Goal: Transaction & Acquisition: Subscribe to service/newsletter

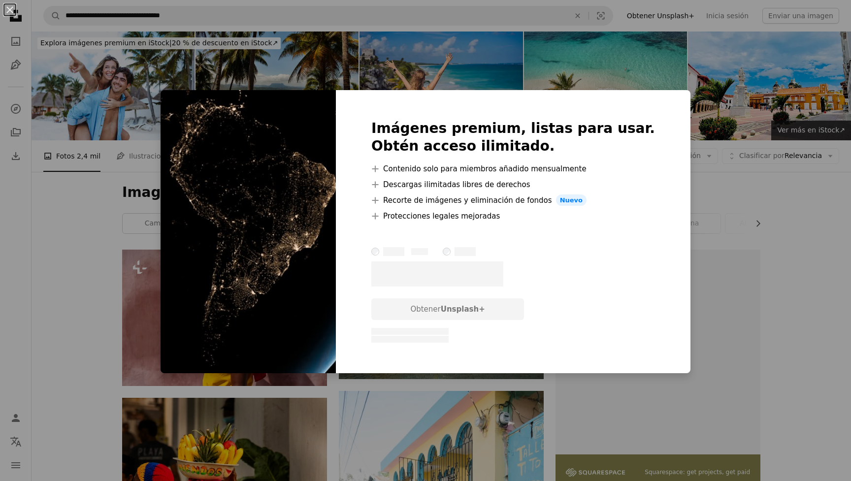
scroll to position [3143, 0]
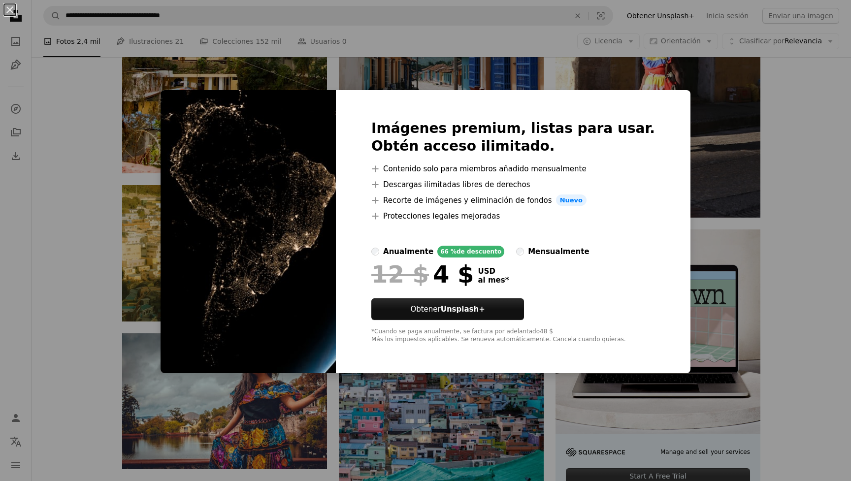
click at [196, 102] on img at bounding box center [248, 232] width 175 height 284
click at [8, 8] on button "An X shape" at bounding box center [10, 10] width 12 height 12
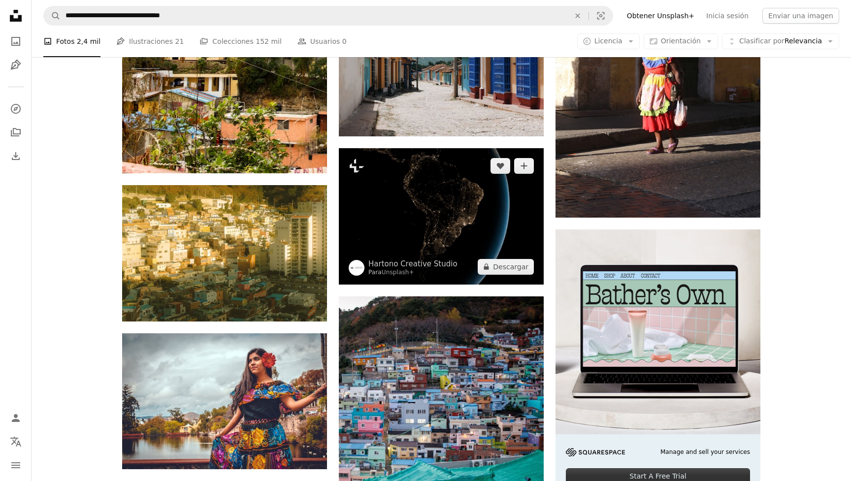
click at [420, 240] on img at bounding box center [441, 216] width 205 height 136
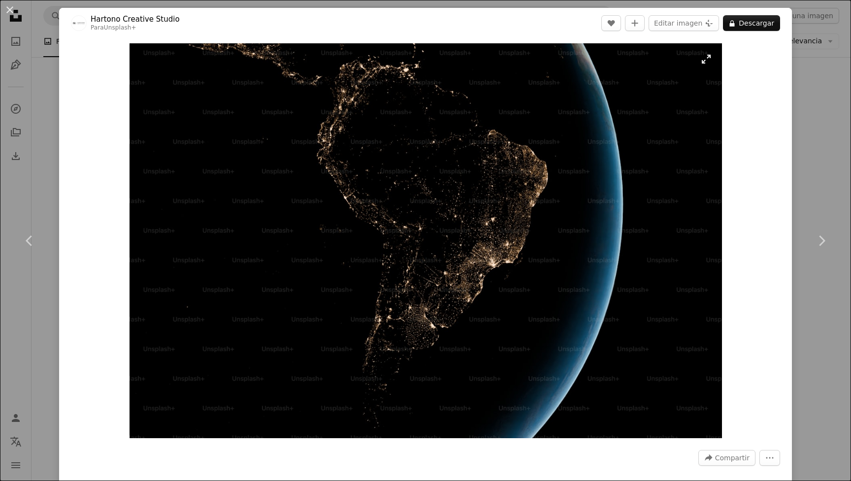
click at [704, 64] on img "Ampliar en esta imagen" at bounding box center [426, 240] width 593 height 395
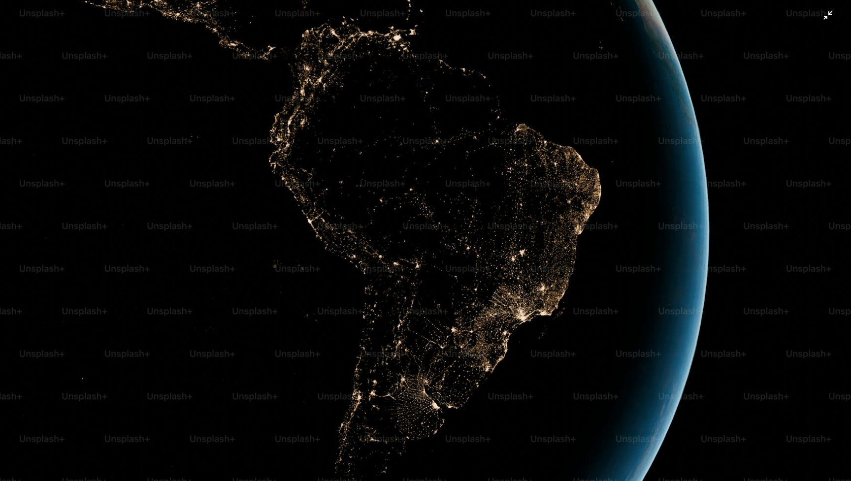
scroll to position [43, 0]
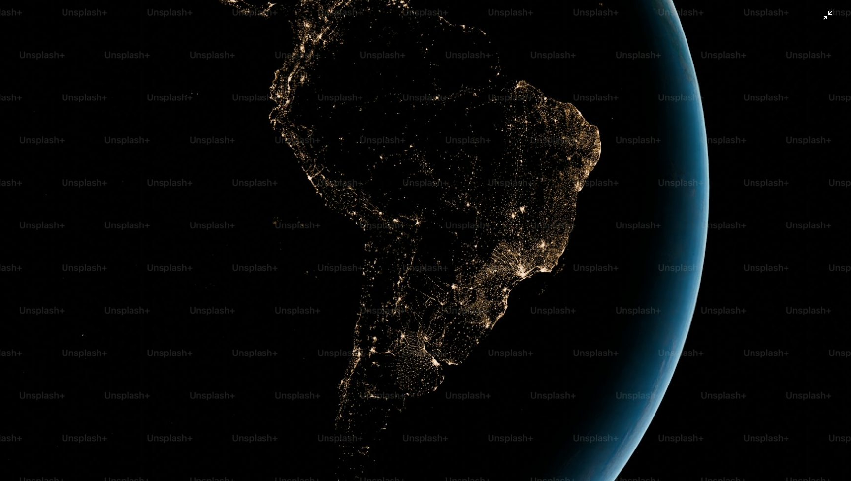
click at [832, 13] on img "Reducir el zoom en esta imagen" at bounding box center [426, 240] width 852 height 568
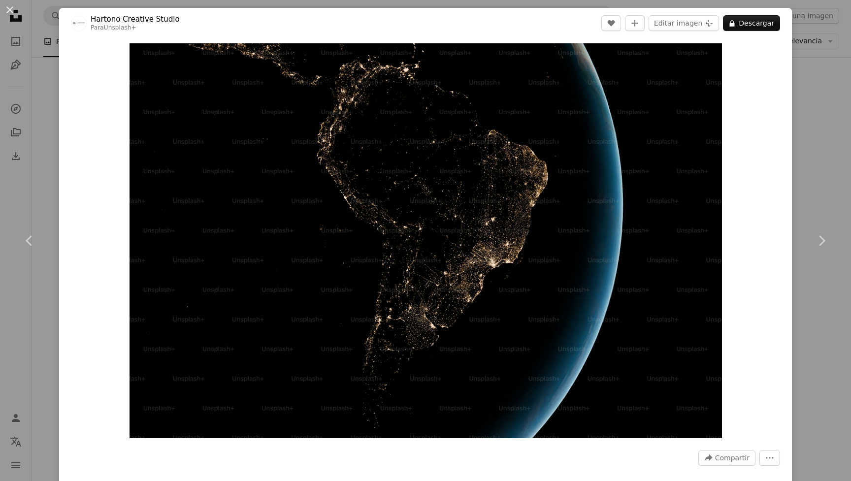
click at [832, 13] on div "An X shape Chevron left Chevron right [PERSON_NAME] Creative Studio Para Unspla…" at bounding box center [425, 240] width 851 height 481
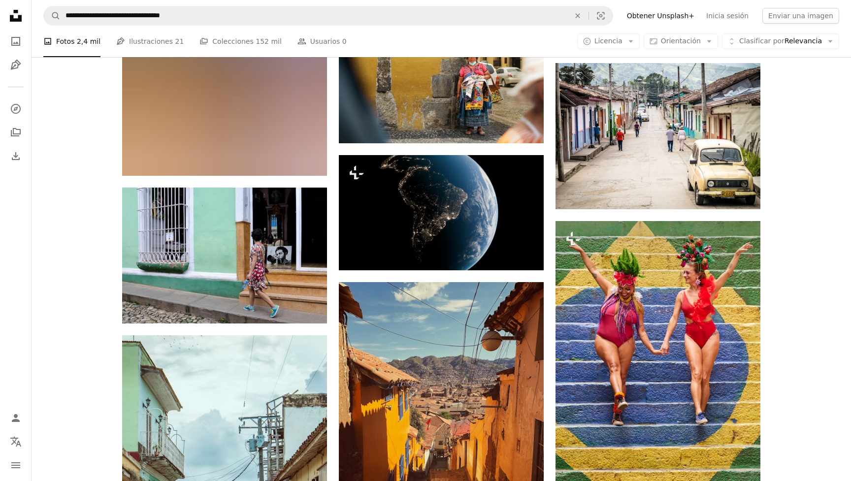
scroll to position [7104, 0]
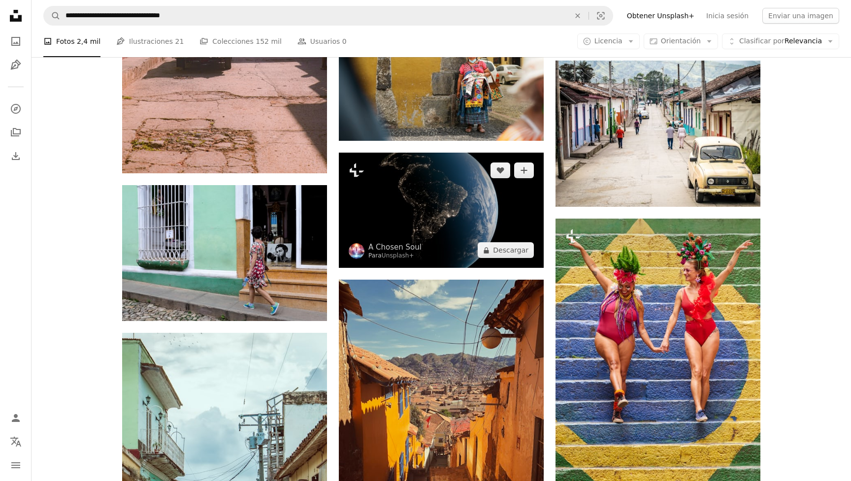
click at [457, 225] on img at bounding box center [441, 210] width 205 height 115
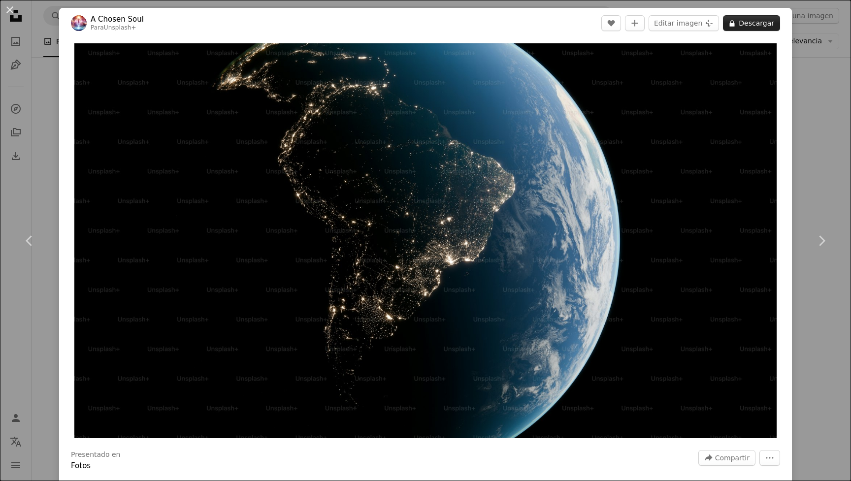
click at [750, 25] on button "A lock Descargar" at bounding box center [751, 23] width 57 height 16
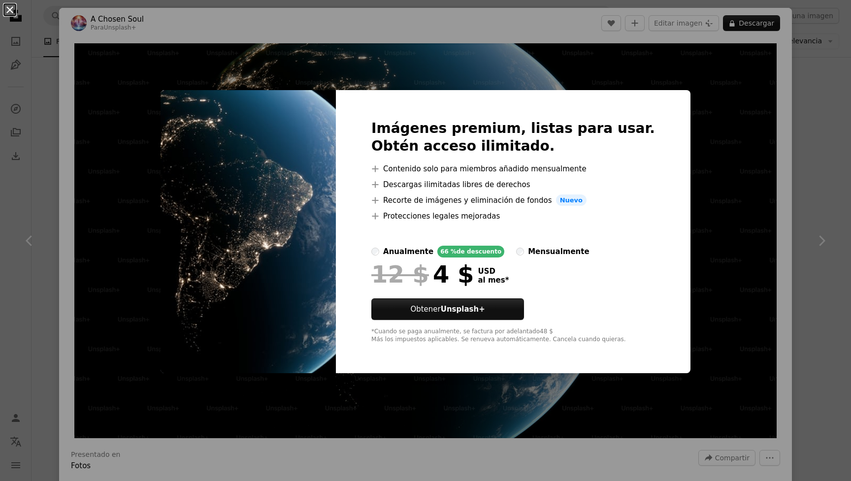
click at [11, 10] on button "An X shape" at bounding box center [10, 10] width 12 height 12
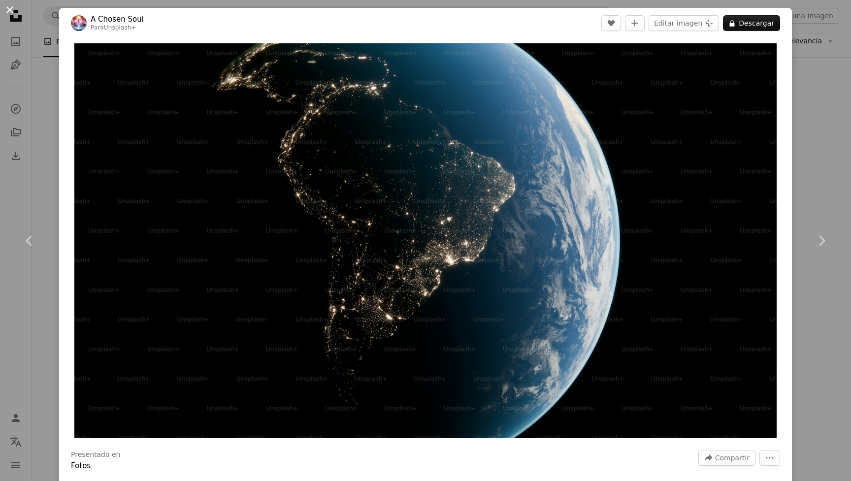
click at [10, 7] on button "An X shape" at bounding box center [10, 10] width 12 height 12
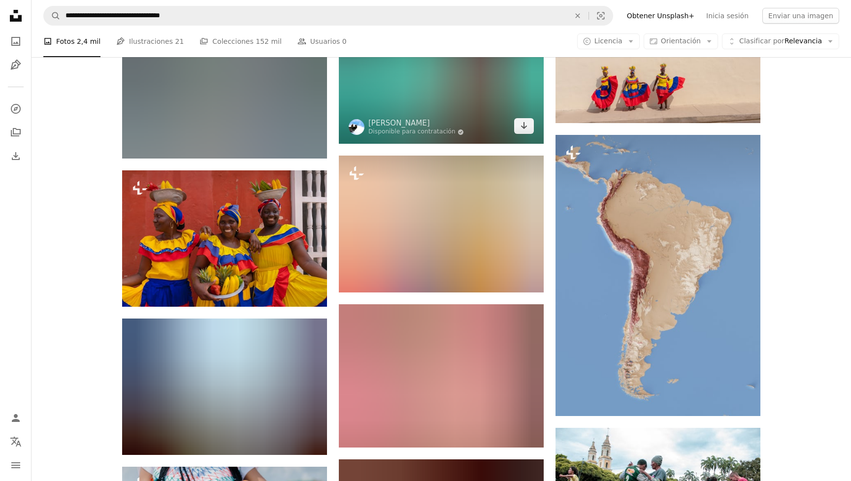
scroll to position [7666, 0]
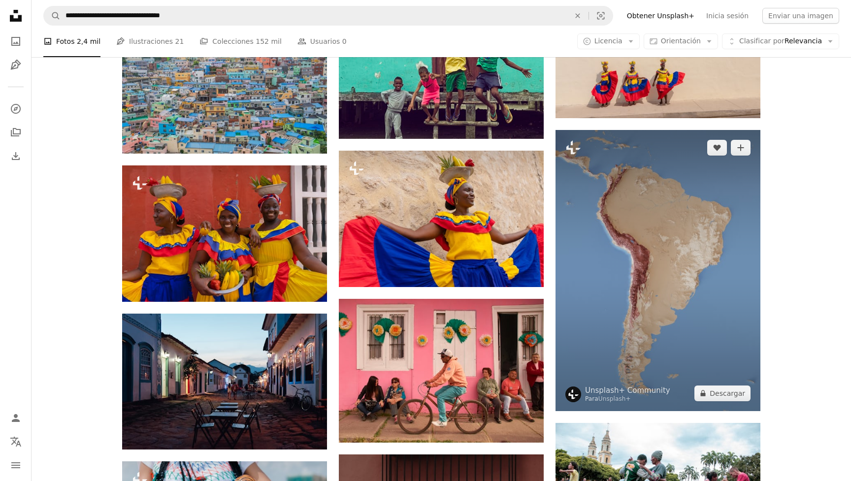
click at [591, 261] on img at bounding box center [658, 270] width 205 height 281
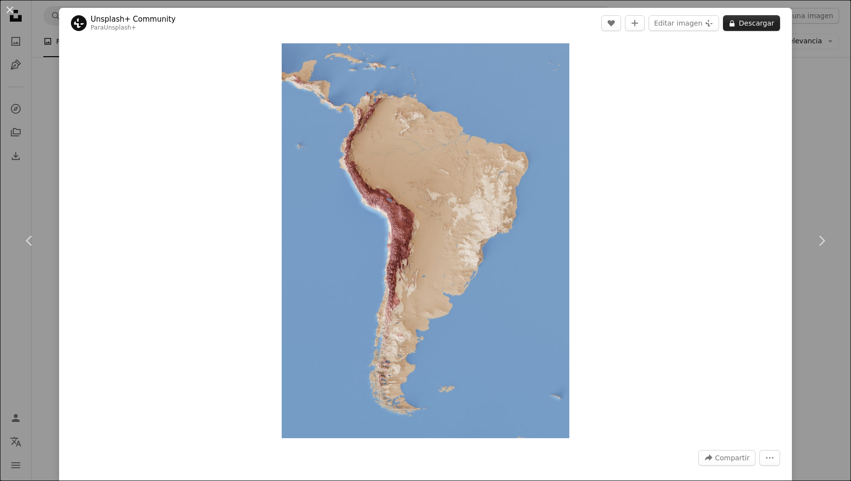
click at [743, 21] on button "A lock Descargar" at bounding box center [751, 23] width 57 height 16
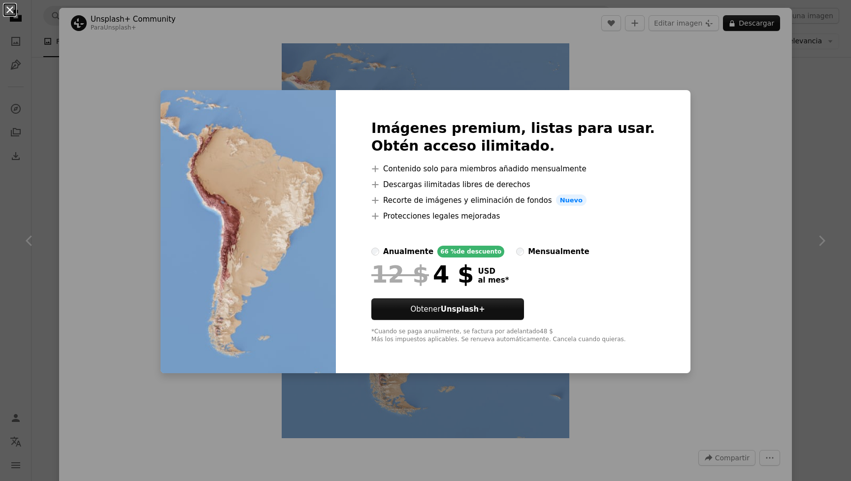
click at [11, 6] on button "An X shape" at bounding box center [10, 10] width 12 height 12
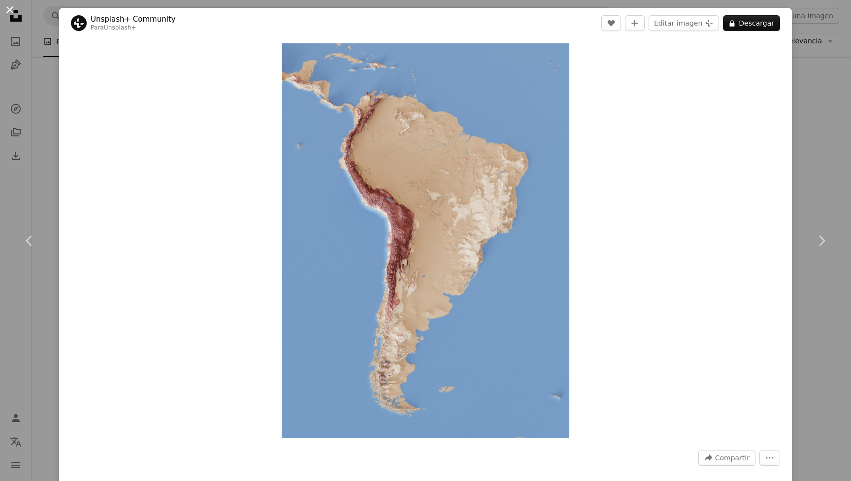
click at [11, 6] on button "An X shape" at bounding box center [10, 10] width 12 height 12
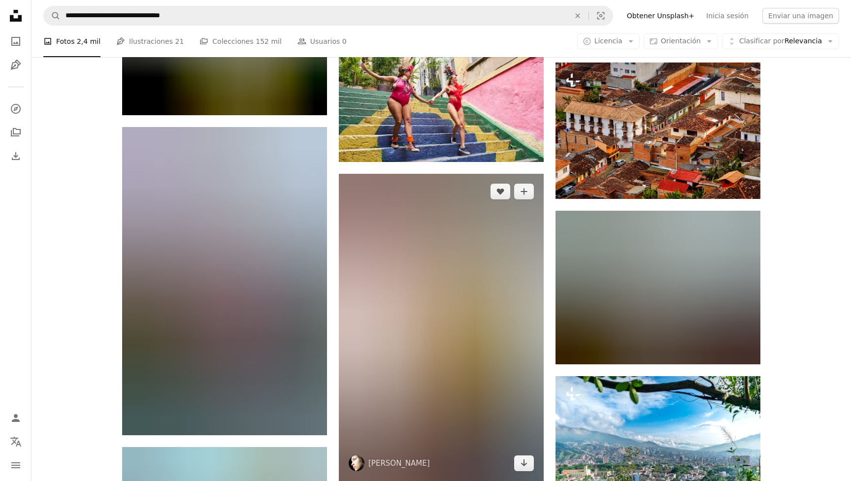
scroll to position [19007, 0]
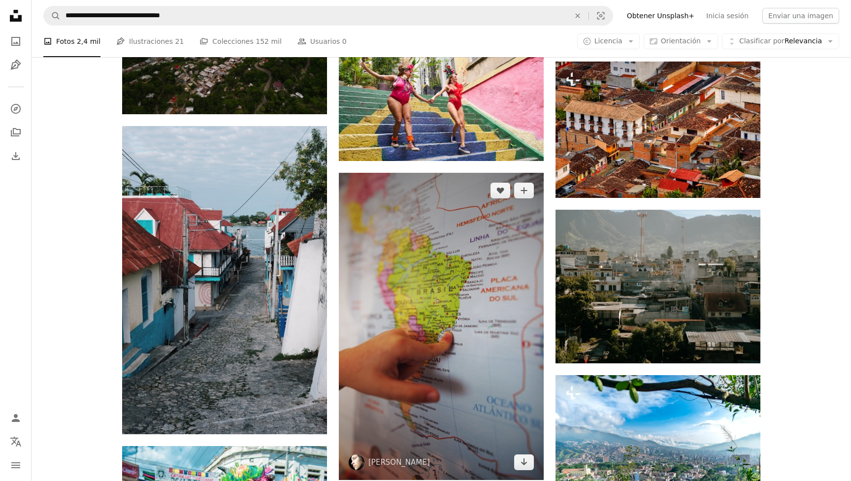
click at [471, 328] on img at bounding box center [441, 326] width 205 height 307
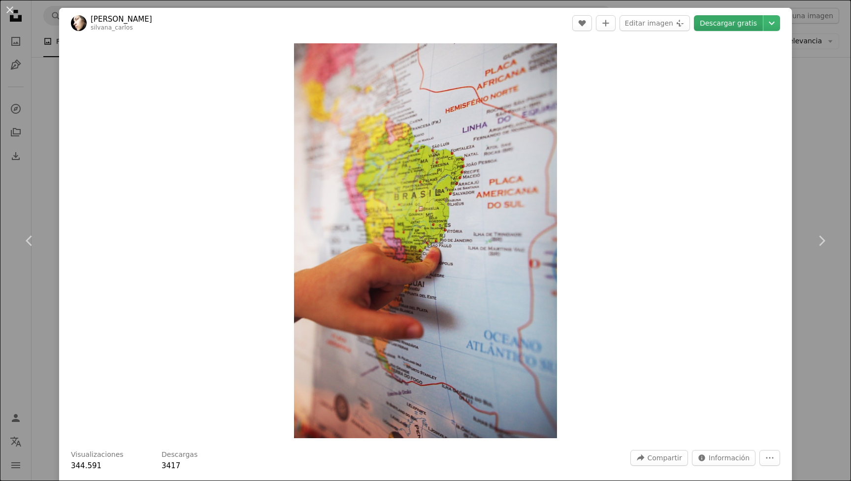
click at [732, 27] on link "Descargar gratis" at bounding box center [728, 23] width 69 height 16
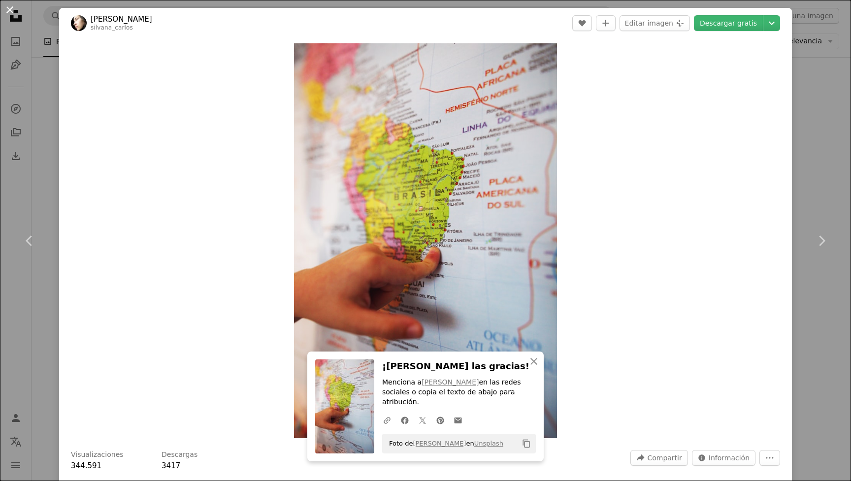
click at [10, 8] on button "An X shape" at bounding box center [10, 10] width 12 height 12
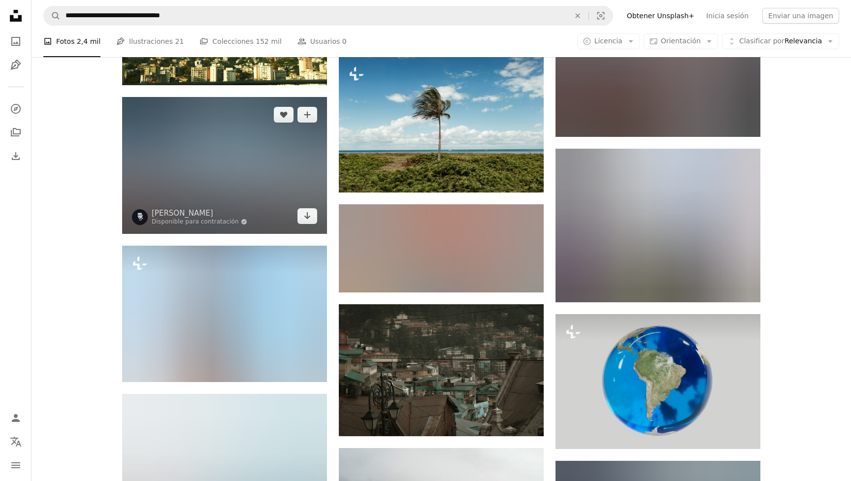
scroll to position [23644, 0]
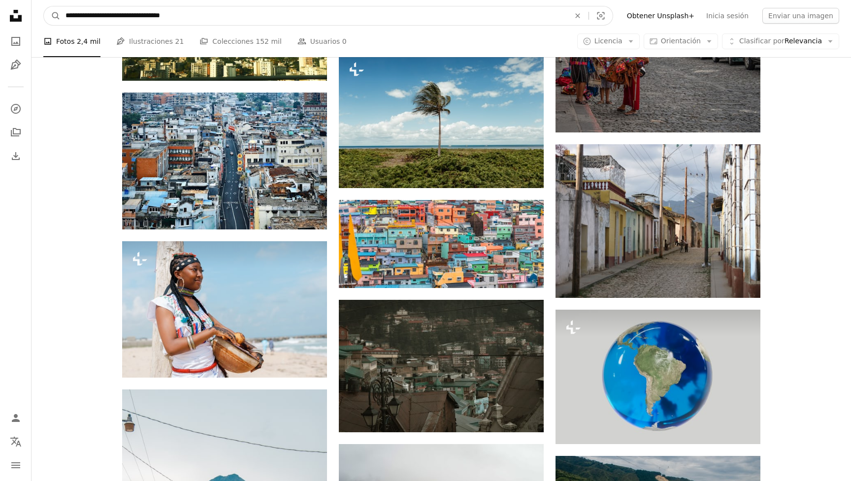
click at [99, 14] on input "**********" at bounding box center [314, 15] width 506 height 19
type input "**********"
click at [280, 11] on input "**********" at bounding box center [314, 15] width 506 height 19
click at [52, 16] on button "A magnifying glass" at bounding box center [52, 15] width 17 height 19
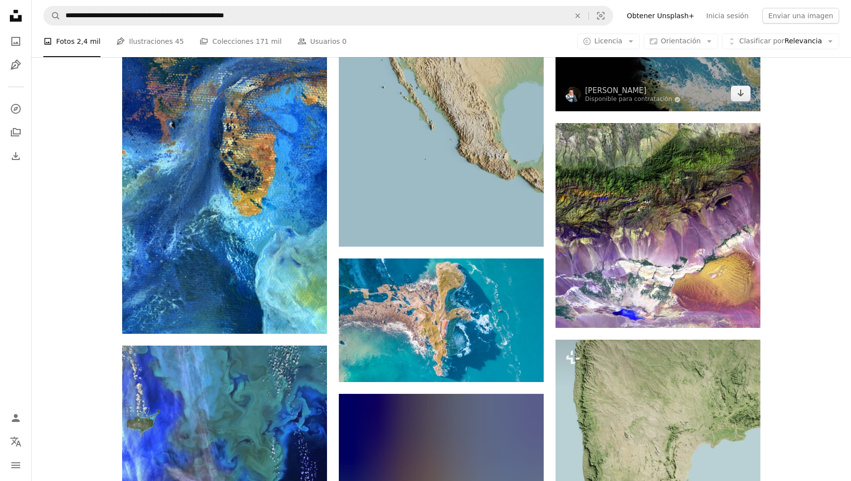
scroll to position [2378, 0]
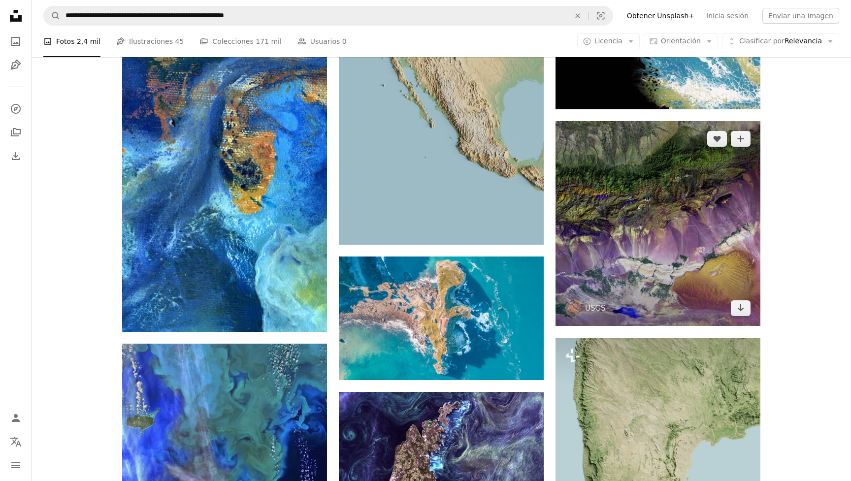
click at [620, 227] on img at bounding box center [658, 223] width 205 height 205
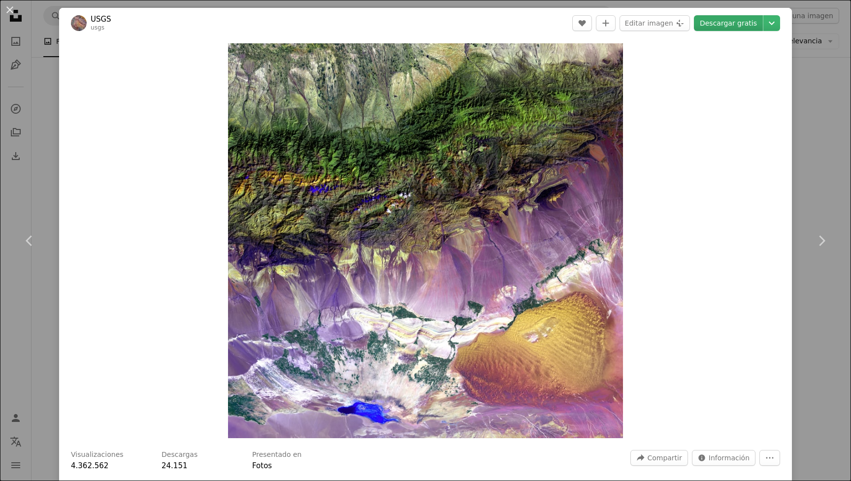
click at [723, 22] on link "Descargar gratis" at bounding box center [728, 23] width 69 height 16
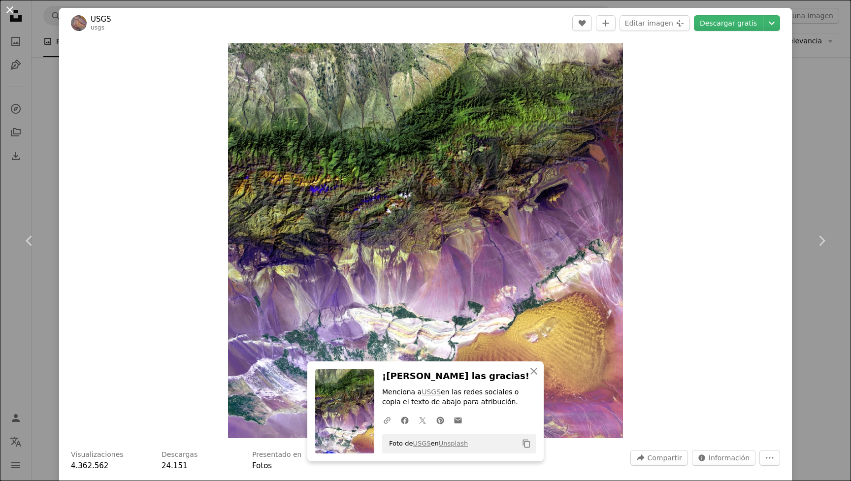
click at [13, 6] on button "An X shape" at bounding box center [10, 10] width 12 height 12
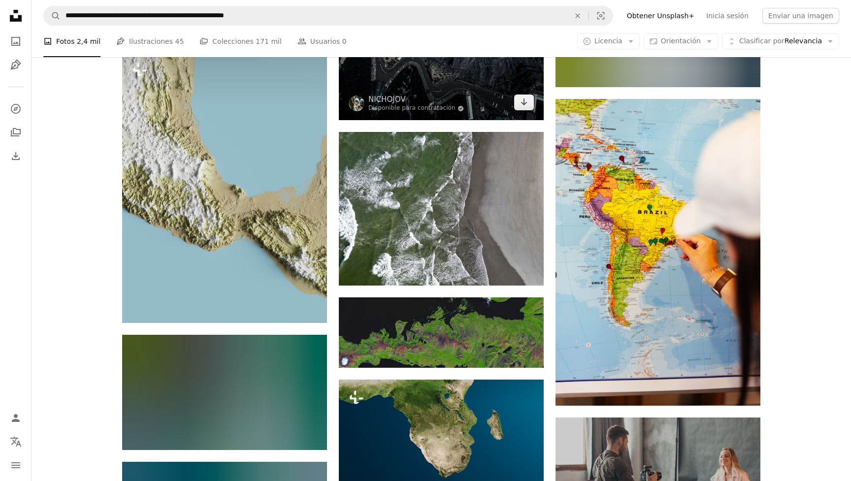
scroll to position [3230, 0]
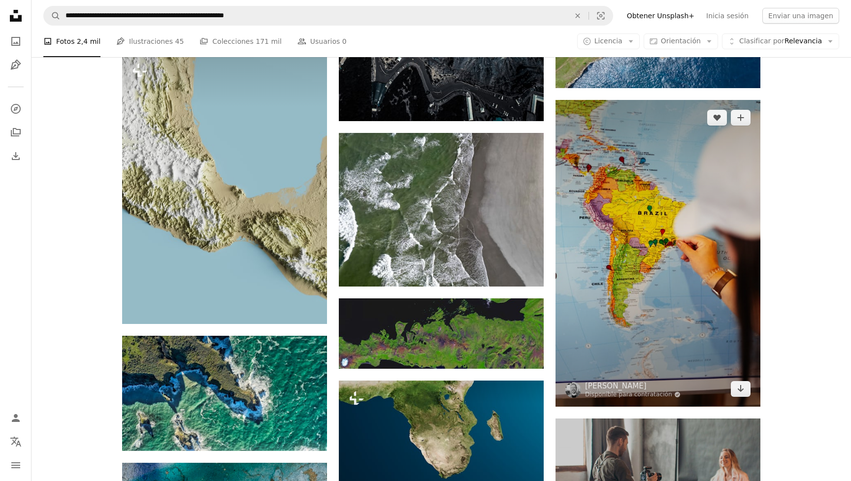
click at [664, 155] on img at bounding box center [658, 253] width 205 height 307
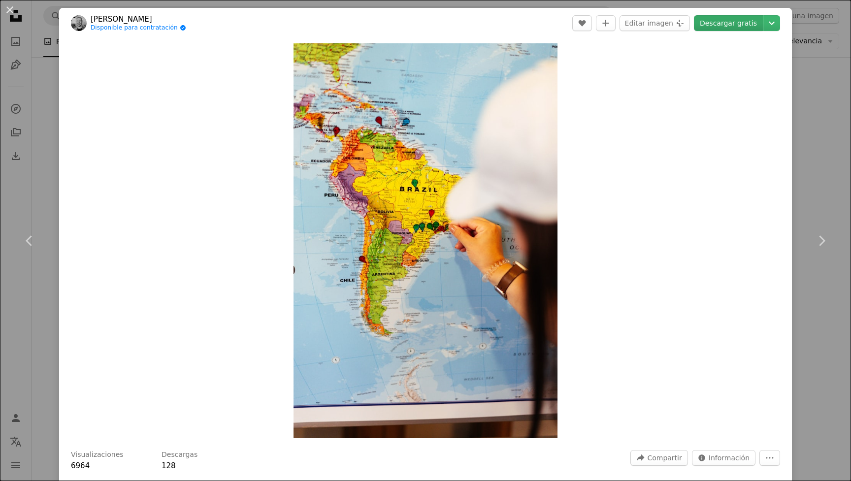
click at [724, 24] on link "Descargar gratis" at bounding box center [728, 23] width 69 height 16
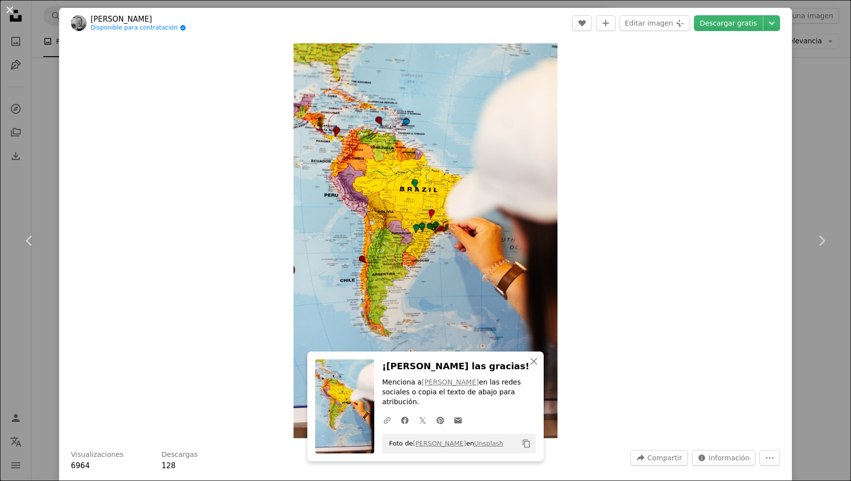
click at [9, 9] on button "An X shape" at bounding box center [10, 10] width 12 height 12
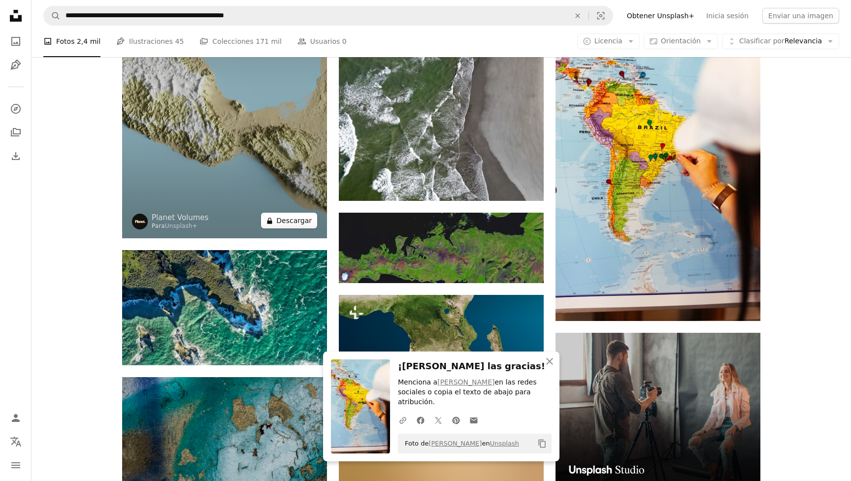
scroll to position [3323, 0]
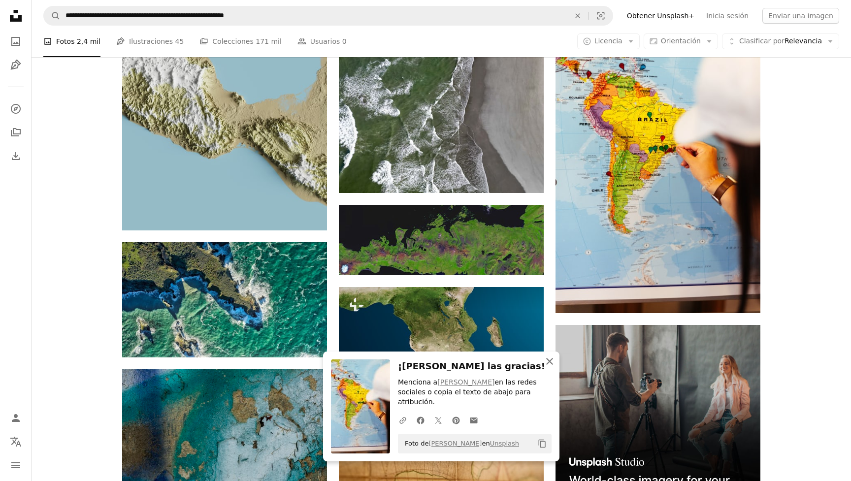
click at [552, 365] on icon "button" at bounding box center [549, 361] width 7 height 7
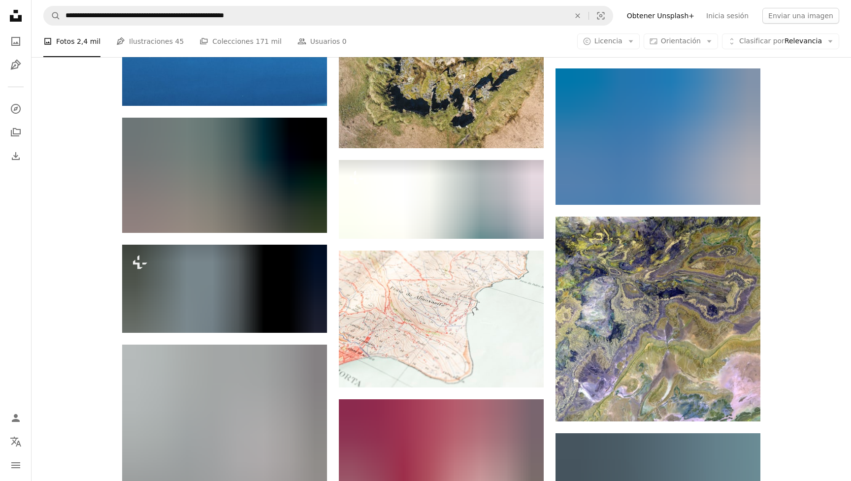
scroll to position [30267, 0]
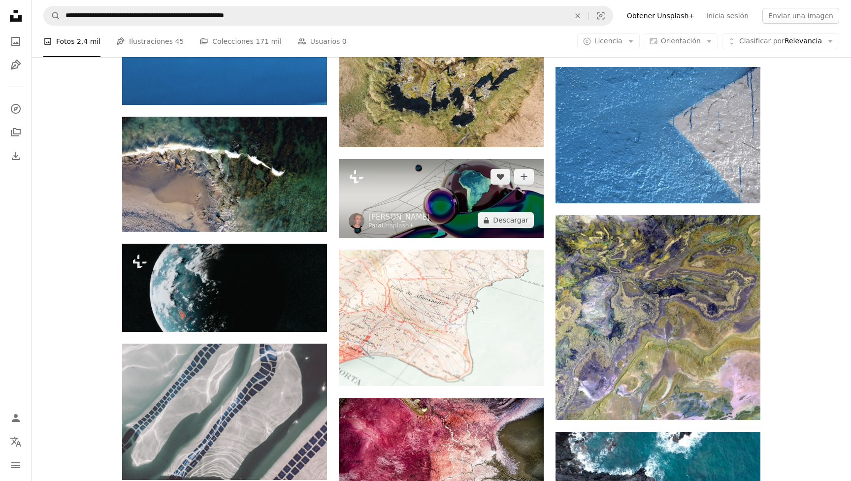
click at [478, 188] on img at bounding box center [441, 198] width 205 height 79
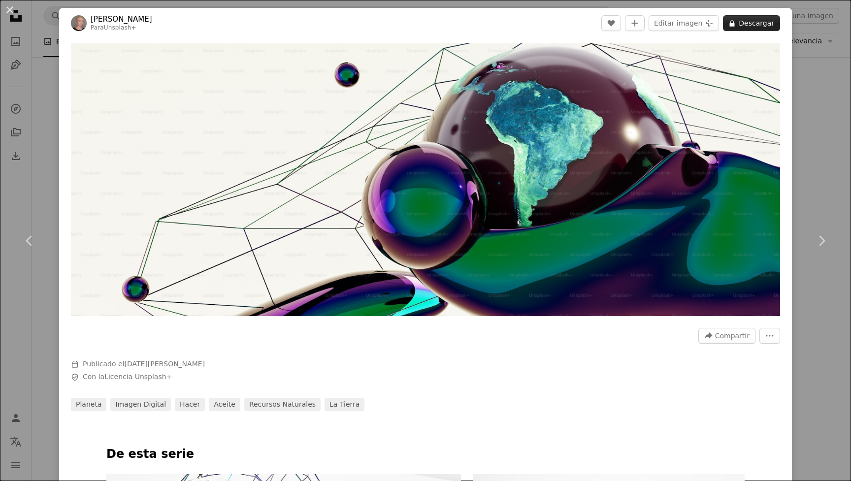
click at [743, 20] on button "A lock Descargar" at bounding box center [751, 23] width 57 height 16
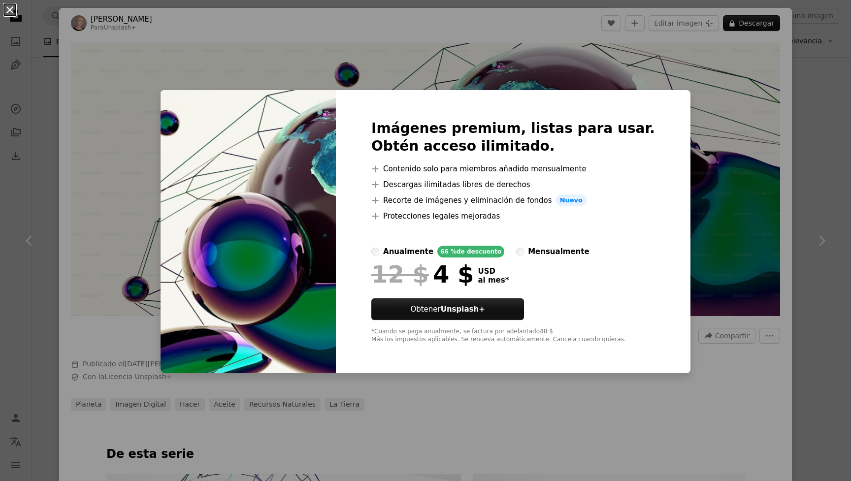
click at [14, 9] on button "An X shape" at bounding box center [10, 10] width 12 height 12
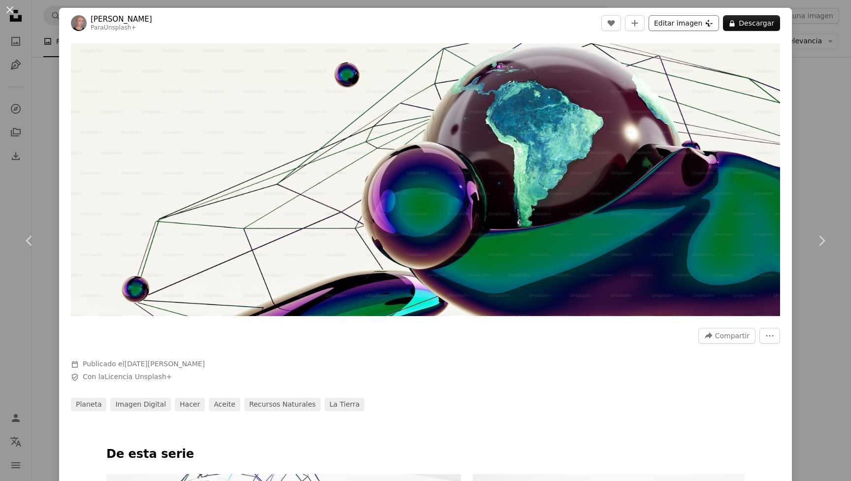
click at [702, 24] on button "Editar imagen Plus sign for Unsplash+" at bounding box center [684, 23] width 70 height 16
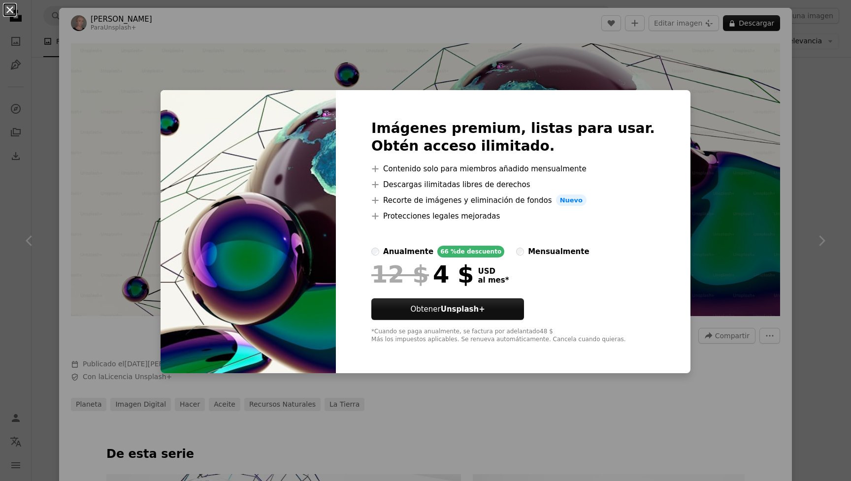
click at [14, 12] on button "An X shape" at bounding box center [10, 10] width 12 height 12
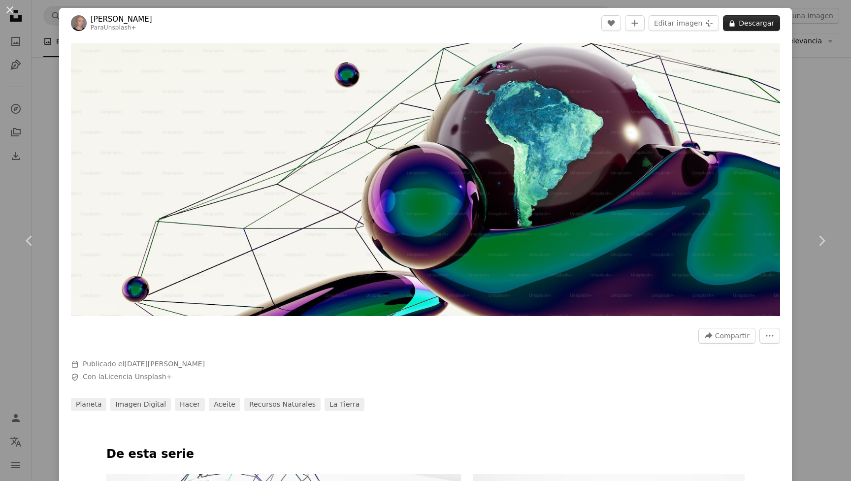
click at [751, 26] on button "A lock Descargar" at bounding box center [751, 23] width 57 height 16
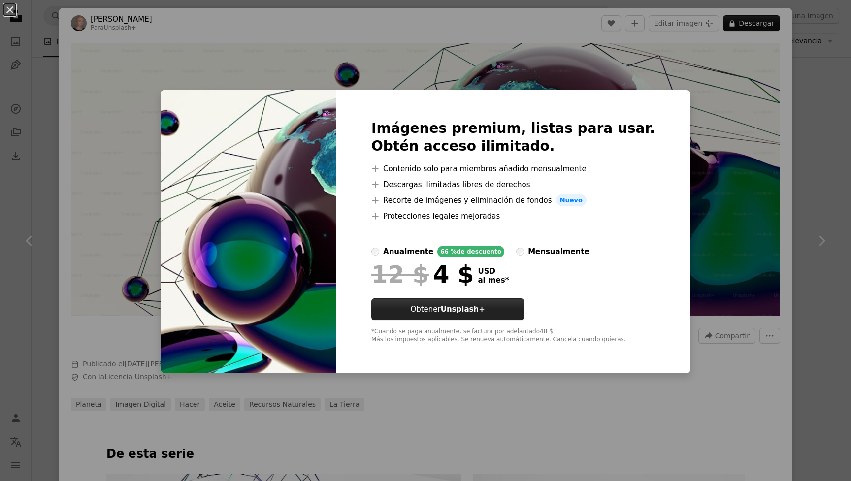
click at [485, 311] on strong "Unsplash+" at bounding box center [463, 309] width 44 height 9
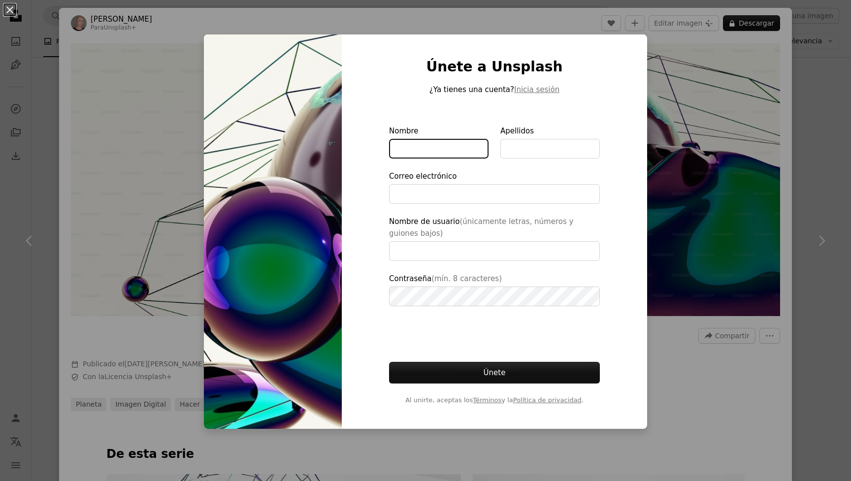
click at [408, 145] on input "Nombre" at bounding box center [438, 149] width 99 height 20
type input "**********"
type input "*********"
click at [505, 145] on input "Apellidos" at bounding box center [549, 149] width 99 height 20
type input "**********"
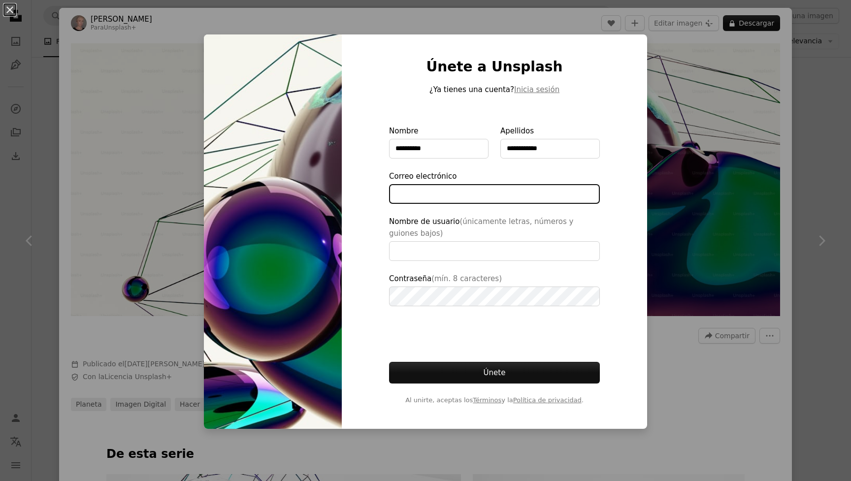
click at [427, 198] on input "Correo electrónico" at bounding box center [494, 194] width 211 height 20
type input "**********"
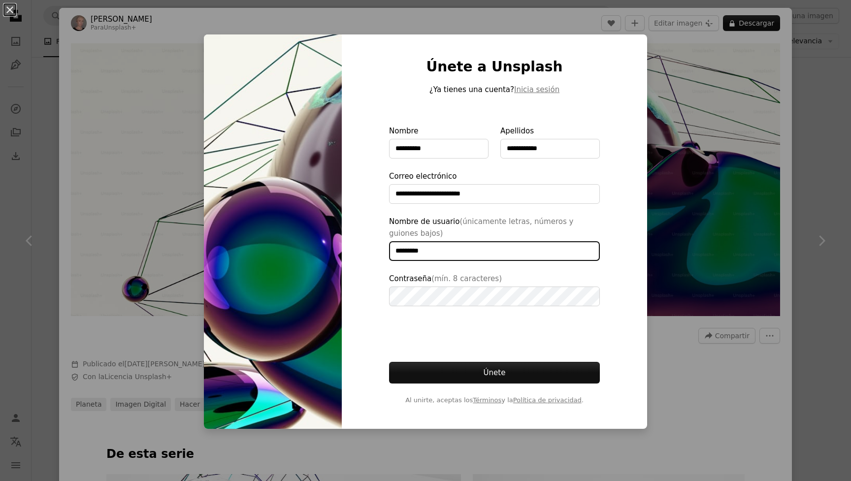
type input "*********"
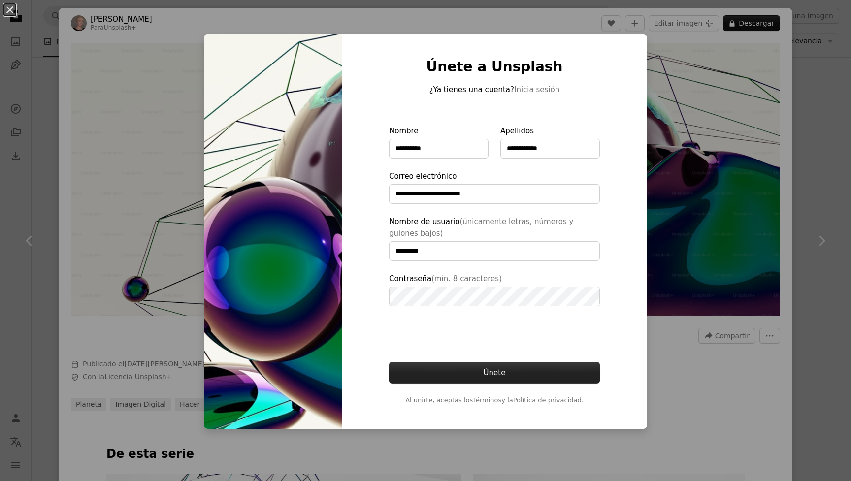
click at [478, 371] on button "Únete" at bounding box center [494, 373] width 211 height 22
